Goal: Task Accomplishment & Management: Use online tool/utility

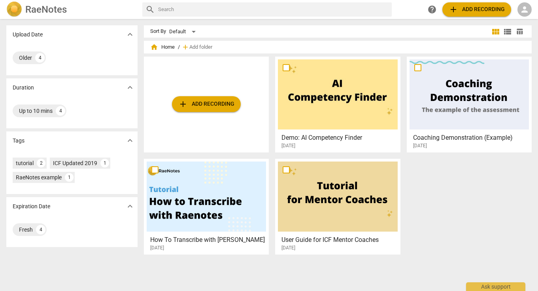
click at [525, 9] on span "person" at bounding box center [524, 9] width 9 height 9
click at [519, 17] on li "Login" at bounding box center [518, 18] width 28 height 19
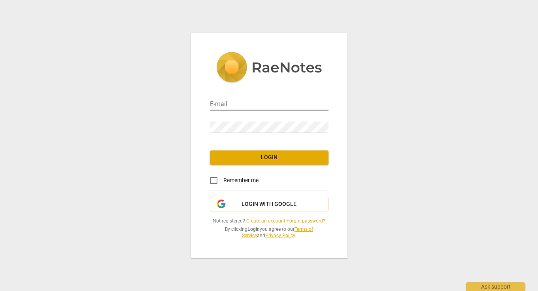
click at [246, 100] on input "email" at bounding box center [269, 104] width 119 height 11
type input "[EMAIL_ADDRESS][DOMAIN_NAME]"
click at [263, 157] on span "Login" at bounding box center [269, 158] width 106 height 8
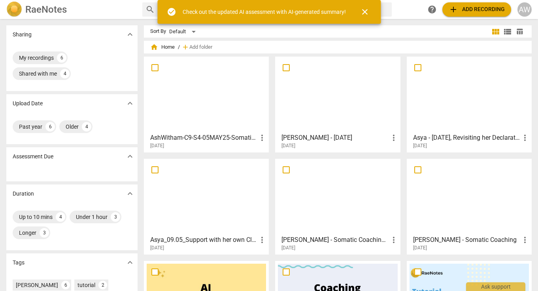
click at [224, 95] on div at bounding box center [206, 94] width 119 height 70
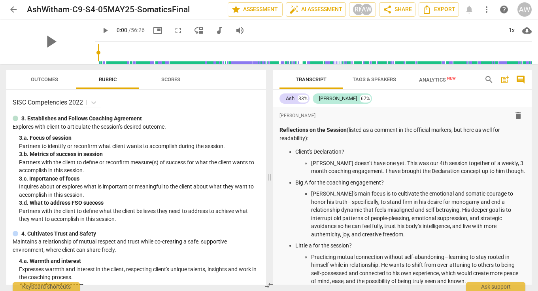
click at [442, 79] on span "Analytics New" at bounding box center [437, 80] width 37 height 6
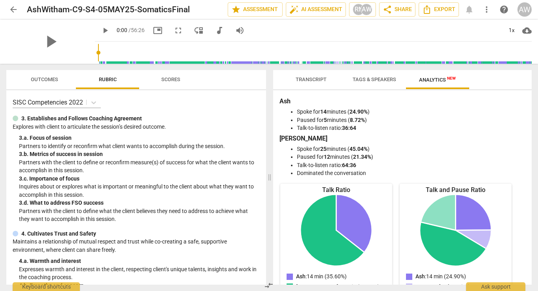
click at [320, 80] on span "Transcript" at bounding box center [311, 79] width 31 height 6
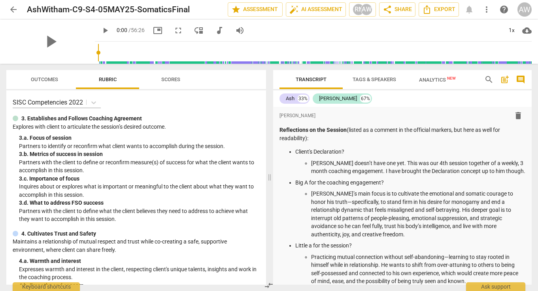
click at [504, 78] on span "post_add" at bounding box center [505, 79] width 9 height 9
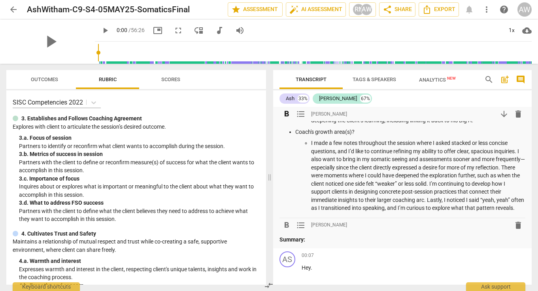
scroll to position [612, 0]
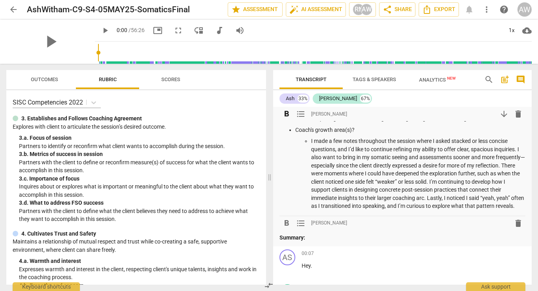
click at [449, 183] on p "I made a few notes throughout the session where I asked stacked or less concise…" at bounding box center [418, 173] width 215 height 73
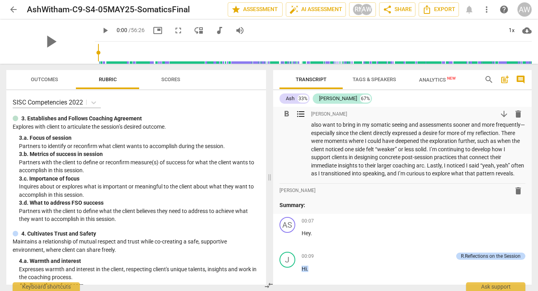
scroll to position [644, 0]
click at [370, 168] on p "I made a few notes throughout the session where I asked stacked or less concise…" at bounding box center [418, 141] width 215 height 73
click at [175, 134] on div "3. a. Focus of session" at bounding box center [139, 138] width 241 height 8
click at [170, 81] on span "Scores" at bounding box center [170, 79] width 19 height 6
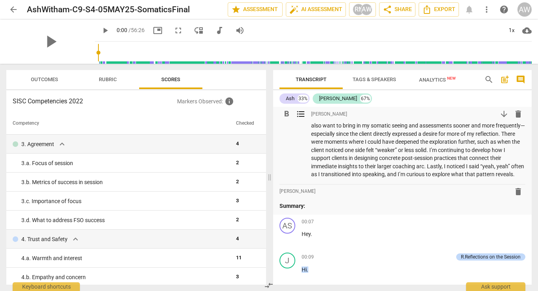
click at [377, 148] on p "I made a few notes throughout the session where I asked stacked or less concise…" at bounding box center [418, 141] width 215 height 73
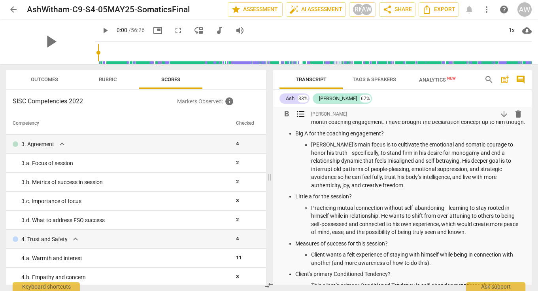
scroll to position [49, 0]
click at [377, 148] on p "[PERSON_NAME]’s main focus is to cultivate the emotional and somatic courage to…" at bounding box center [418, 164] width 215 height 49
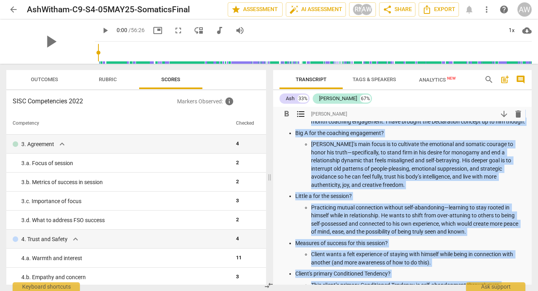
copy div "Loremipsumd si ame Consect (adipis el s doeiusm te inc utlabore etdolor, mag al…"
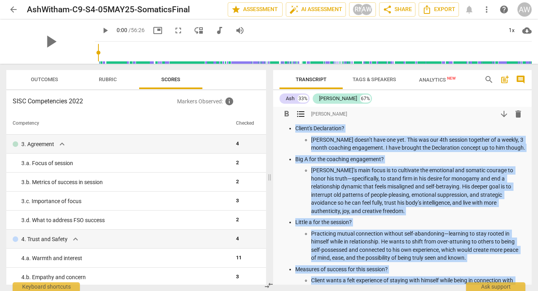
scroll to position [14, 0]
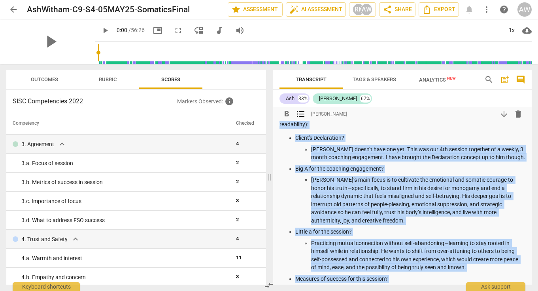
click at [431, 80] on span "Analytics New" at bounding box center [437, 80] width 37 height 6
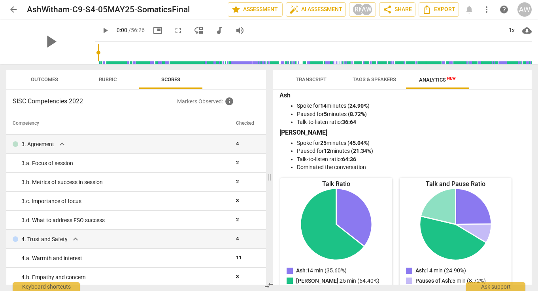
scroll to position [0, 0]
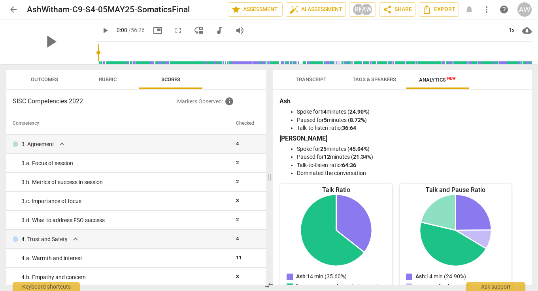
click at [373, 81] on span "Tags & Speakers" at bounding box center [375, 79] width 44 height 6
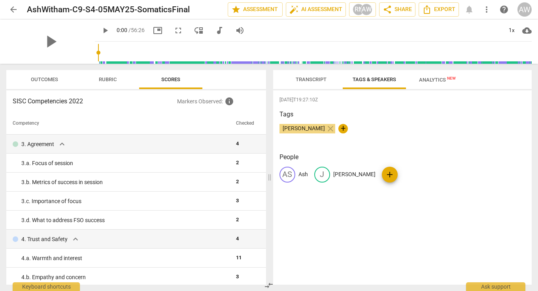
click at [311, 83] on span "Transcript" at bounding box center [311, 79] width 50 height 11
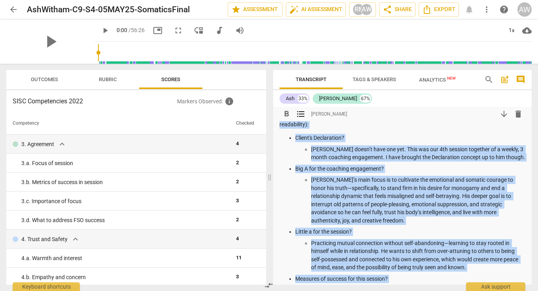
click at [373, 176] on p "[PERSON_NAME]’s main focus is to cultivate the emotional and somatic courage to…" at bounding box center [418, 200] width 215 height 49
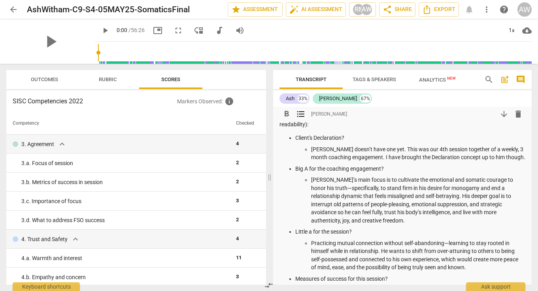
click at [504, 114] on span "arrow_downward" at bounding box center [504, 113] width 9 height 9
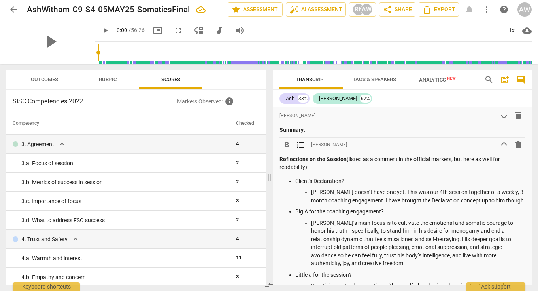
click at [502, 144] on span "arrow_upward" at bounding box center [504, 144] width 9 height 9
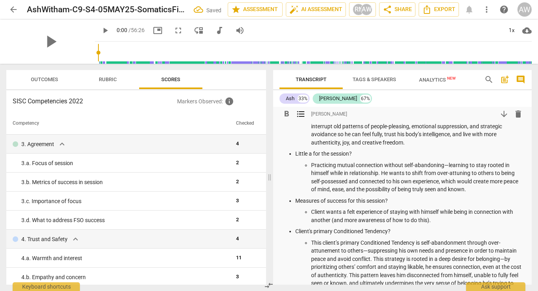
scroll to position [125, 0]
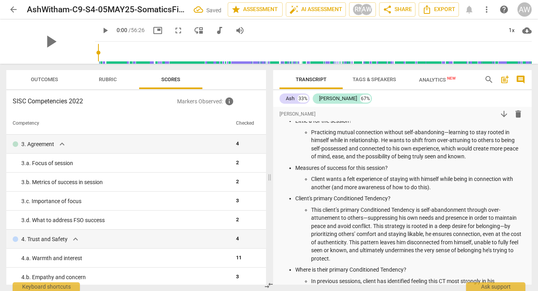
click at [504, 76] on span "post_add" at bounding box center [505, 79] width 9 height 9
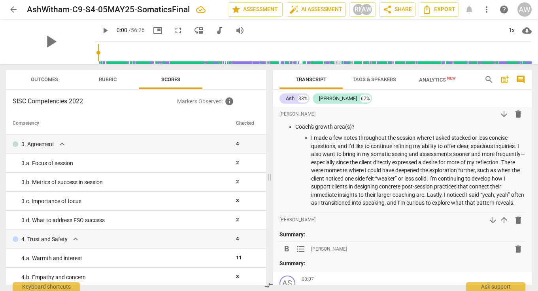
click at [518, 254] on span "delete" at bounding box center [518, 248] width 9 height 9
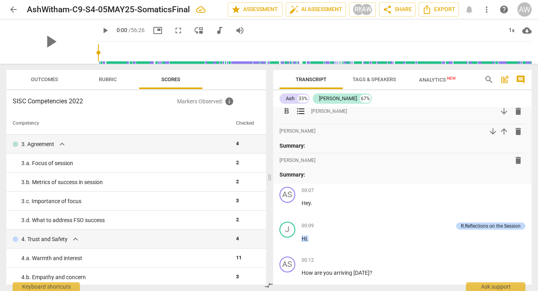
scroll to position [713, 0]
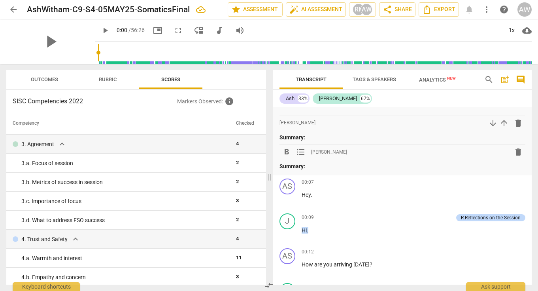
click at [449, 171] on p "Summary:" at bounding box center [403, 166] width 246 height 8
click at [304, 157] on span "format_list_bulleted" at bounding box center [300, 151] width 9 height 9
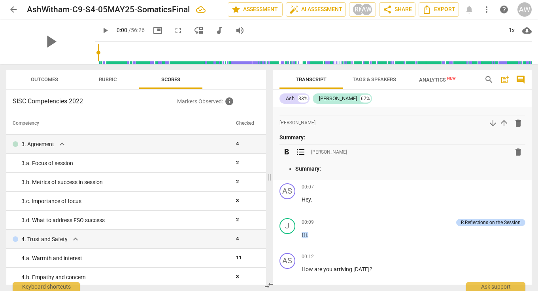
click at [304, 157] on span "format_list_bulleted" at bounding box center [300, 151] width 9 height 9
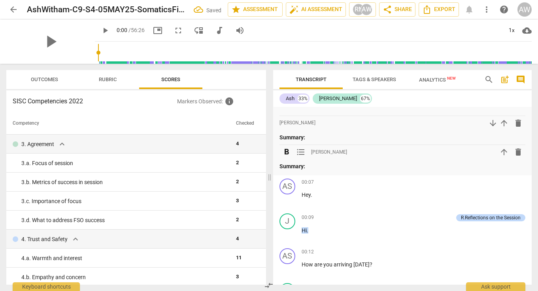
click at [520, 157] on span "delete" at bounding box center [518, 151] width 9 height 9
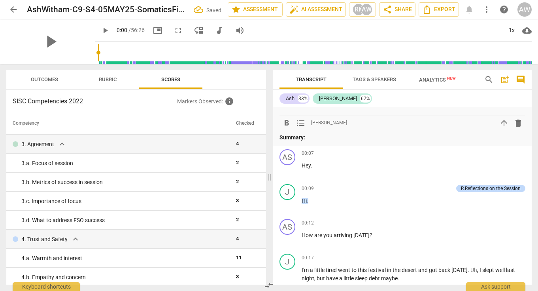
click at [518, 128] on span "delete" at bounding box center [518, 122] width 9 height 9
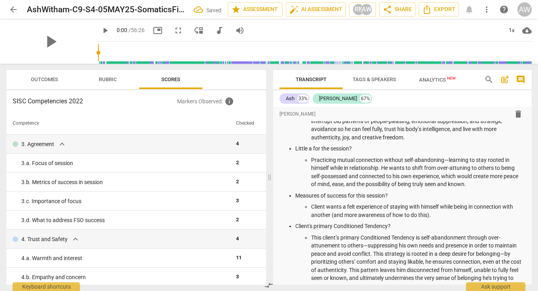
scroll to position [0, 0]
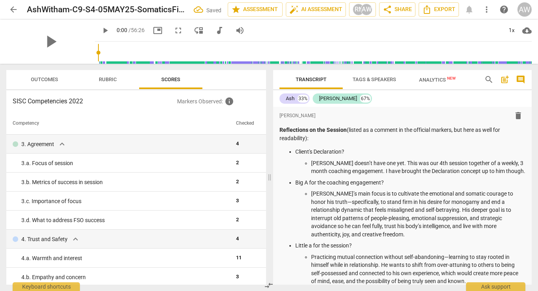
click at [524, 80] on span "comment" at bounding box center [520, 79] width 9 height 9
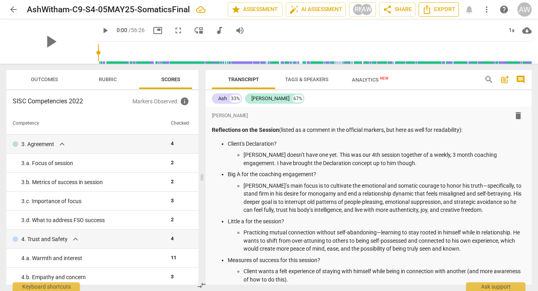
click at [436, 7] on span "Export" at bounding box center [439, 9] width 33 height 9
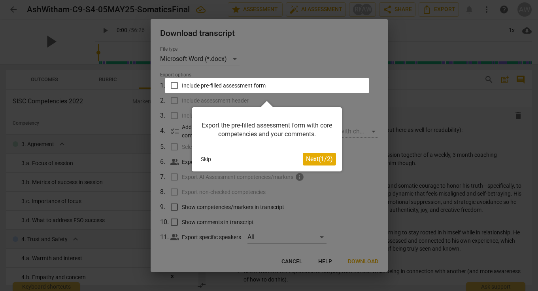
click at [314, 163] on span "Next ( 1 / 2 )" at bounding box center [319, 159] width 27 height 8
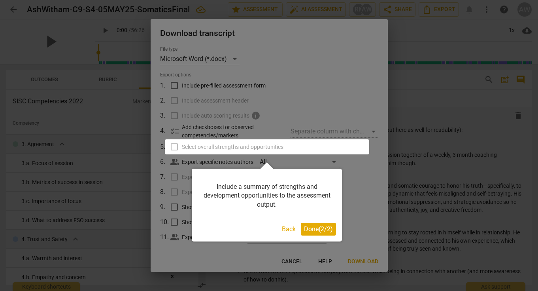
click at [320, 230] on span "Done ( 2 / 2 )" at bounding box center [318, 229] width 29 height 8
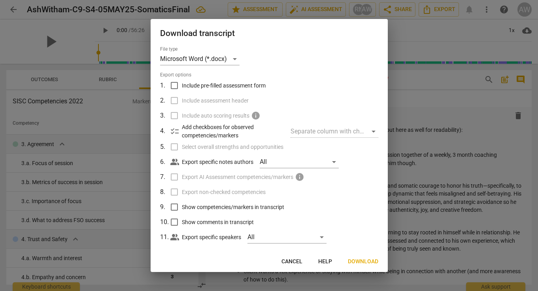
click at [176, 86] on input "Include pre-filled assessment form" at bounding box center [174, 85] width 15 height 15
checkbox input "true"
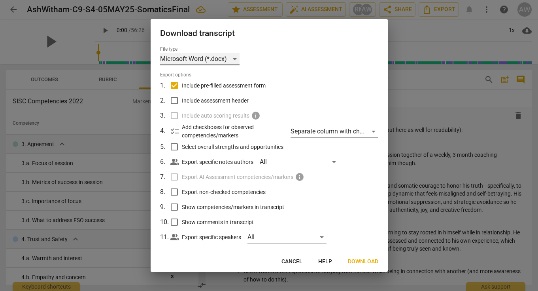
click at [218, 55] on div "Microsoft Word (*.docx)" at bounding box center [200, 59] width 80 height 13
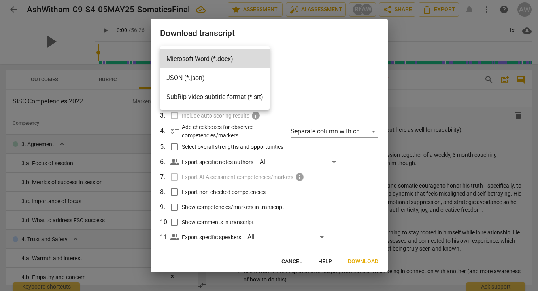
click at [300, 86] on div at bounding box center [269, 145] width 538 height 291
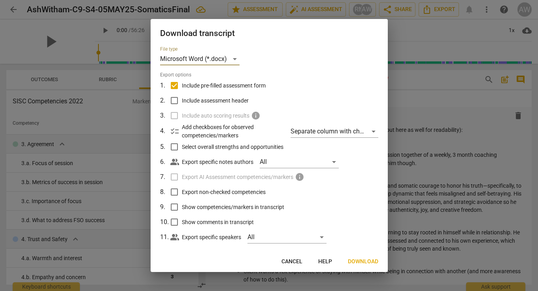
click at [178, 102] on input "Include assessment header" at bounding box center [174, 100] width 15 height 15
checkbox input "true"
click at [175, 148] on input "Select overall strengths and opportunities" at bounding box center [174, 146] width 15 height 15
checkbox input "true"
click at [175, 207] on input "Show competencies/markers in transcript" at bounding box center [174, 206] width 15 height 15
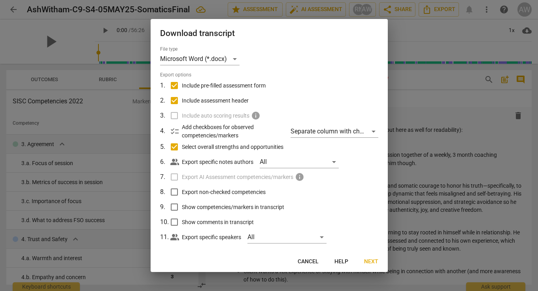
checkbox input "true"
click at [175, 221] on input "Show comments in transcript" at bounding box center [174, 221] width 15 height 15
checkbox input "true"
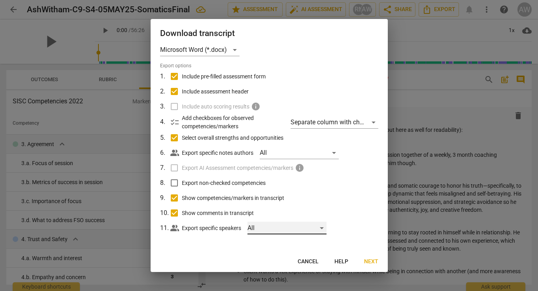
click at [271, 226] on div "All" at bounding box center [287, 228] width 79 height 13
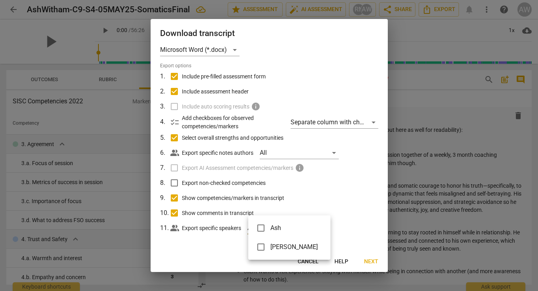
click at [259, 227] on input "checkbox" at bounding box center [261, 227] width 19 height 19
checkbox input "true"
click at [260, 244] on input "checkbox" at bounding box center [261, 246] width 19 height 19
checkbox input "true"
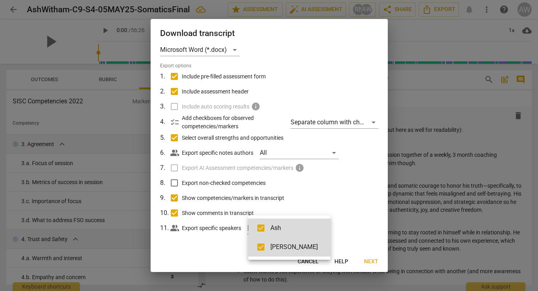
click at [376, 262] on div at bounding box center [269, 145] width 538 height 291
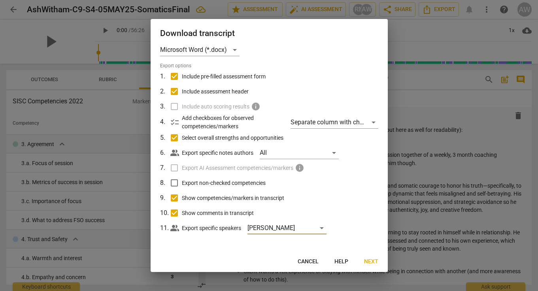
click at [376, 262] on div at bounding box center [269, 145] width 538 height 291
click at [372, 262] on span "Next" at bounding box center [371, 262] width 14 height 8
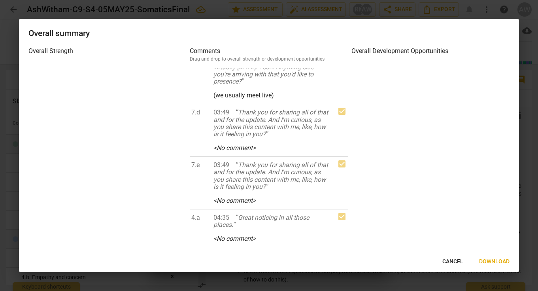
scroll to position [0, 0]
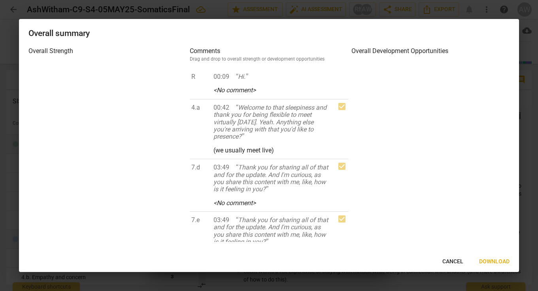
click at [489, 260] on span "Download" at bounding box center [495, 262] width 30 height 8
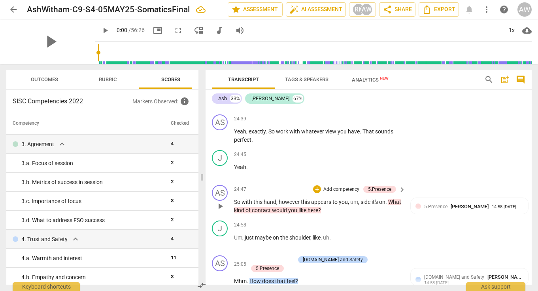
scroll to position [3987, 0]
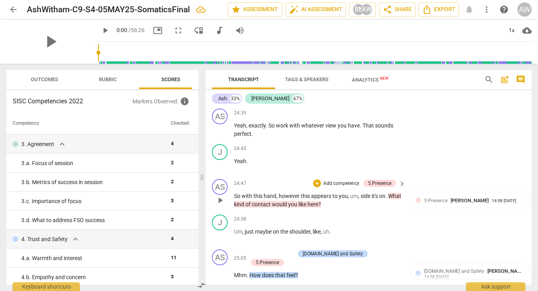
click at [251, 179] on div "24:47 + Add competency 5.Presence keyboard_arrow_right" at bounding box center [320, 183] width 173 height 9
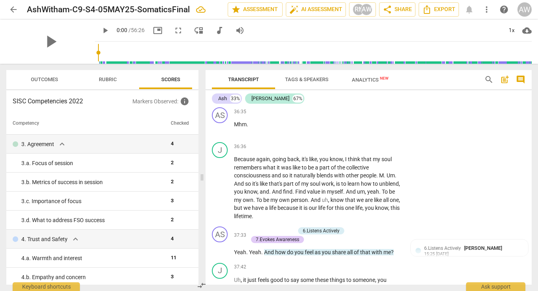
scroll to position [6455, 0]
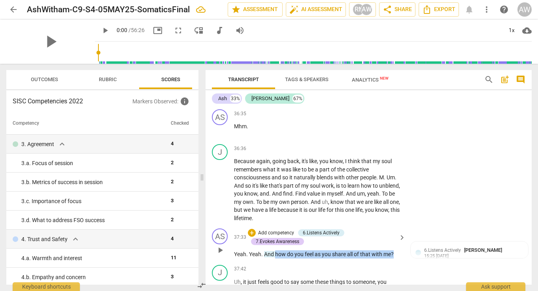
drag, startPoint x: 397, startPoint y: 222, endPoint x: 276, endPoint y: 225, distance: 121.5
click at [276, 250] on p "Yeah . Yeah . And how do you feel as you share all of that with me ?" at bounding box center [318, 254] width 168 height 8
copy p "how do you feel as you share all of that with me ?"
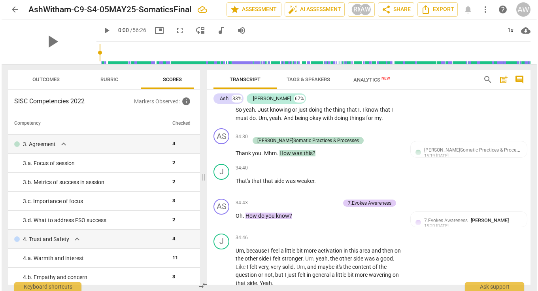
scroll to position [5995, 0]
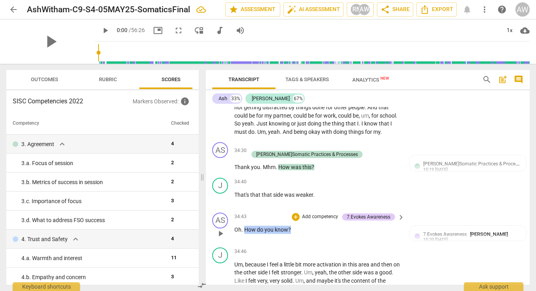
drag, startPoint x: 301, startPoint y: 216, endPoint x: 243, endPoint y: 216, distance: 57.4
click at [243, 226] on p "Oh . How do you know ?" at bounding box center [317, 230] width 166 height 8
copy p "How do you know ?"
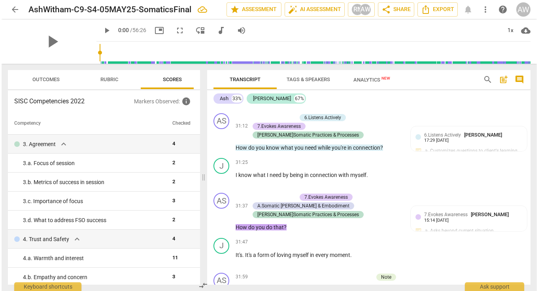
scroll to position [5434, 0]
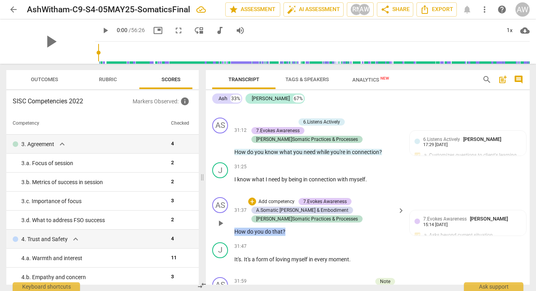
drag, startPoint x: 292, startPoint y: 218, endPoint x: 225, endPoint y: 215, distance: 67.4
click at [225, 215] on div "AS play_arrow pause 31:37 + Add competency 7.Evokes Awareness A.Somatic [PERSON…" at bounding box center [368, 216] width 324 height 45
copy p "How do you do that ?"
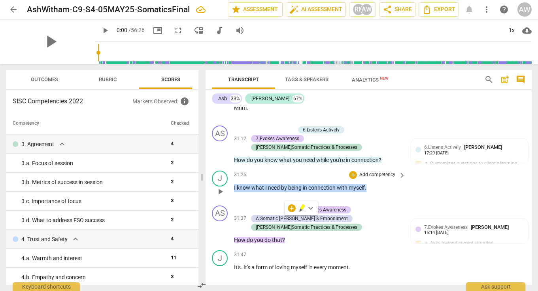
drag, startPoint x: 381, startPoint y: 166, endPoint x: 232, endPoint y: 167, distance: 148.8
click at [232, 167] on div "J play_arrow pause 31:25 + Add competency keyboard_arrow_right I know what I ne…" at bounding box center [369, 184] width 326 height 35
copy p "I know what I need by being in connection with myself ."
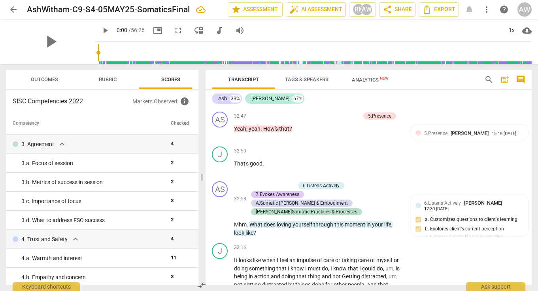
scroll to position [5790, 0]
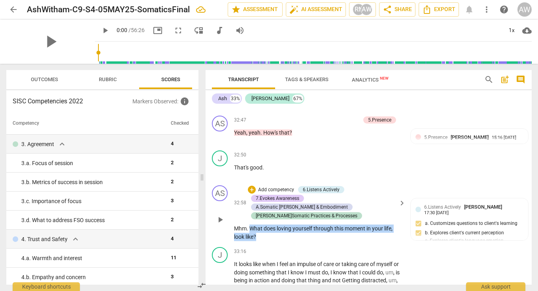
copy p "What does loving yourself through this moment in your life , look like ?"
drag, startPoint x: 270, startPoint y: 206, endPoint x: 250, endPoint y: 198, distance: 21.1
click at [250, 224] on p "Mhm . What does loving yourself through this moment in your life , look like ?" at bounding box center [318, 232] width 168 height 16
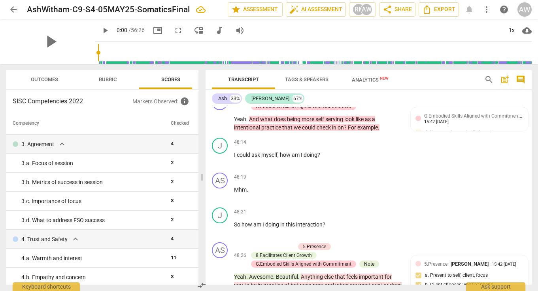
scroll to position [7579, 0]
